Goal: Task Accomplishment & Management: Manage account settings

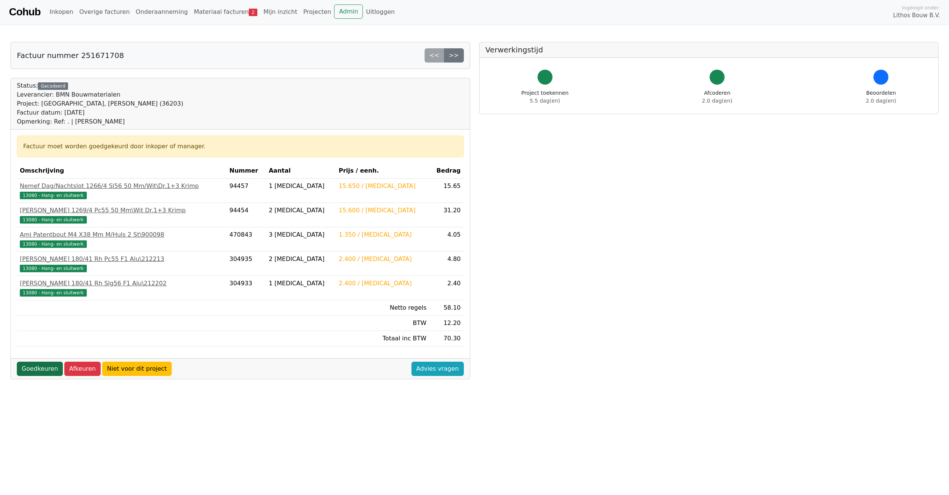
click at [39, 371] on link "Goedkeuren" at bounding box center [40, 368] width 46 height 14
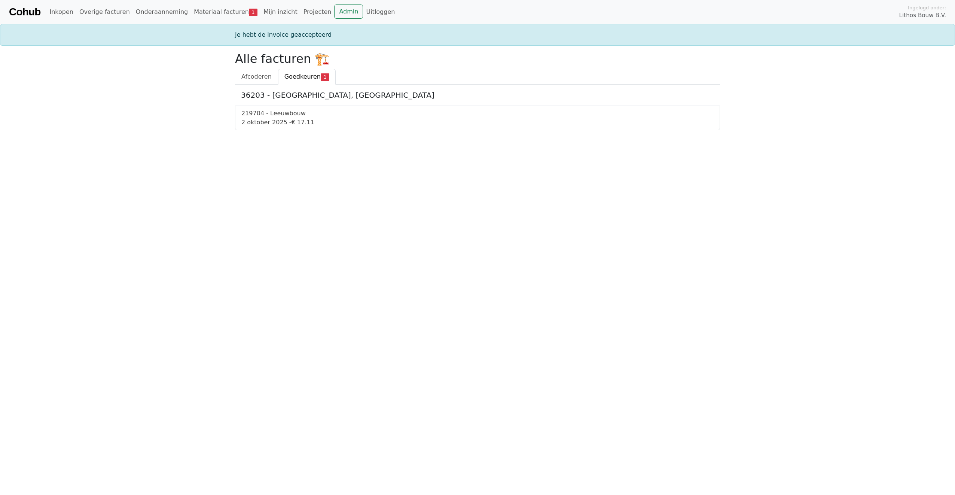
click at [259, 120] on div "[DATE] - € 17.11" at bounding box center [477, 122] width 472 height 9
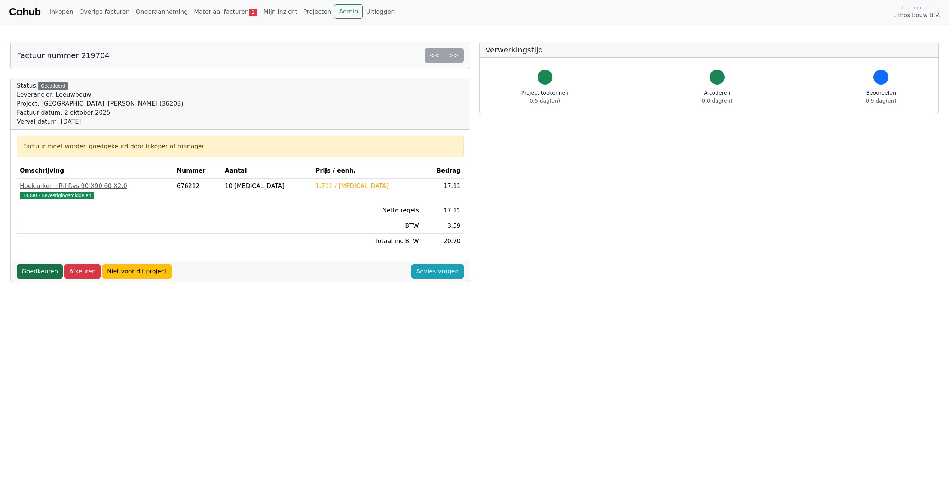
click at [33, 268] on link "Goedkeuren" at bounding box center [40, 271] width 46 height 14
